Goal: Task Accomplishment & Management: Use online tool/utility

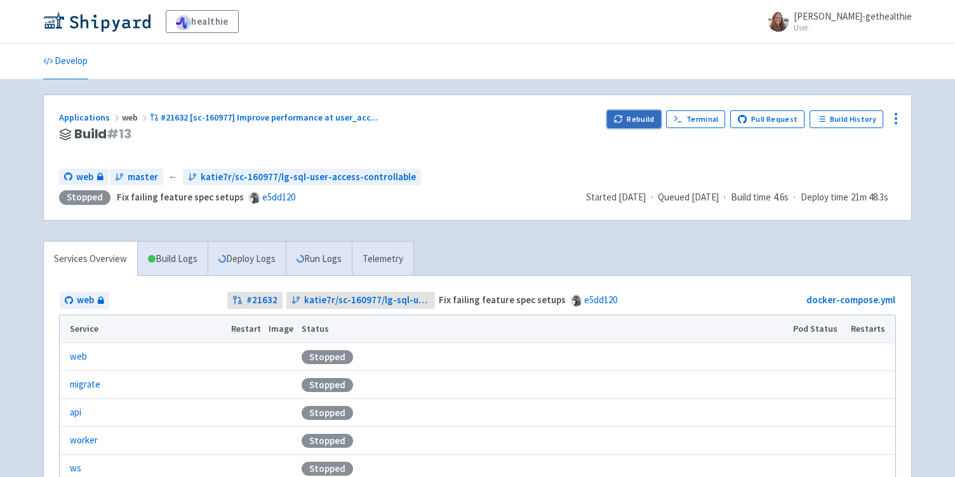
click at [640, 119] on button "Rebuild" at bounding box center [634, 119] width 55 height 18
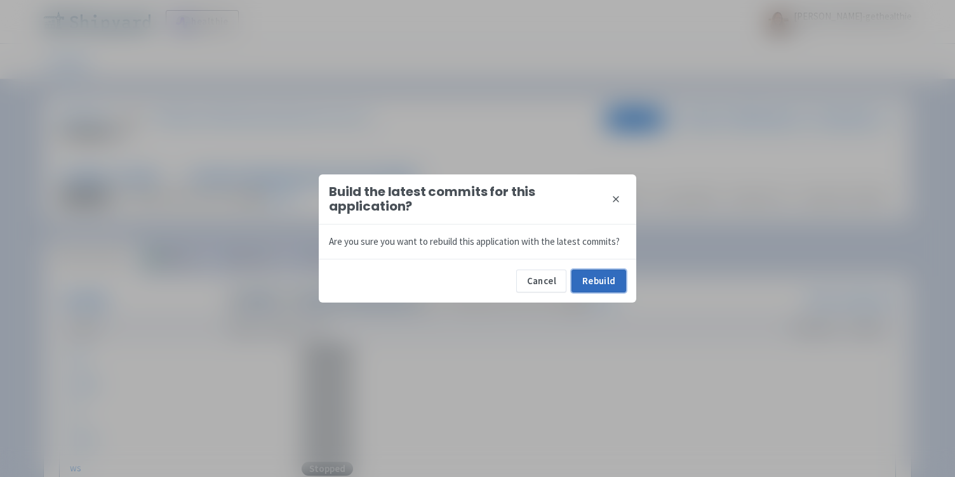
click at [600, 277] on button "Rebuild" at bounding box center [598, 281] width 55 height 23
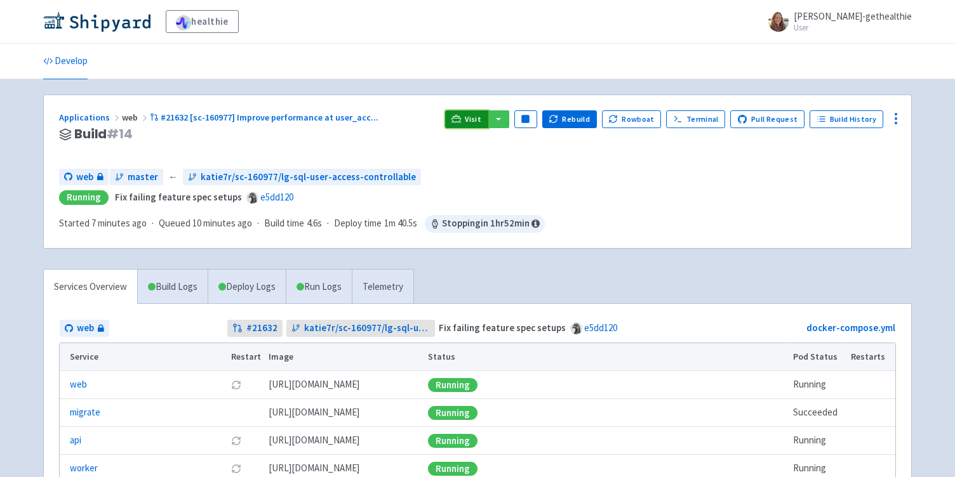
click at [473, 117] on link "Visit" at bounding box center [466, 119] width 43 height 18
